Goal: Book appointment/travel/reservation

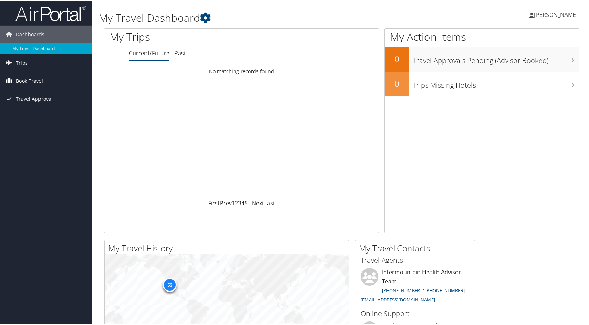
click at [27, 81] on span "Book Travel" at bounding box center [29, 81] width 27 height 18
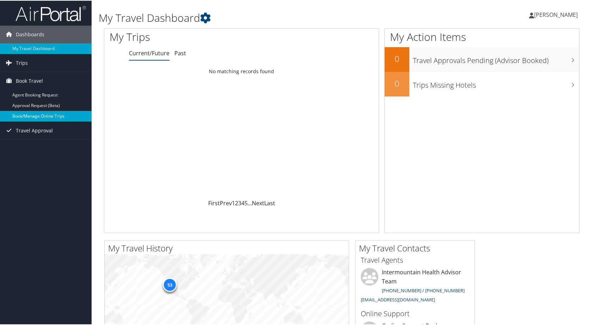
click at [39, 116] on link "Book/Manage Online Trips" at bounding box center [46, 115] width 92 height 11
